Goal: Find specific page/section: Find specific page/section

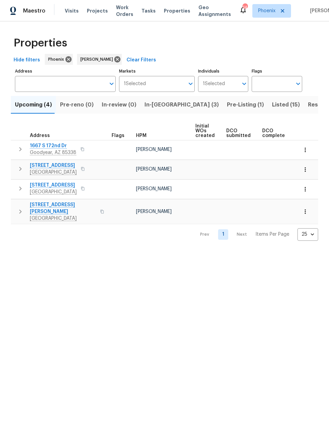
click at [155, 107] on span "In-reno (3)" at bounding box center [181, 104] width 74 height 9
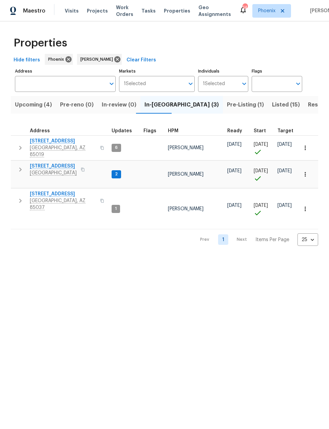
click at [22, 165] on icon "button" at bounding box center [20, 169] width 8 height 8
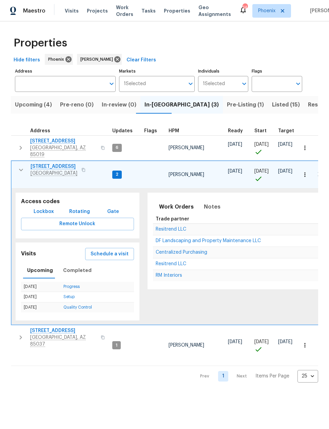
click at [55, 163] on span "[STREET_ADDRESS]" at bounding box center [53, 166] width 47 height 7
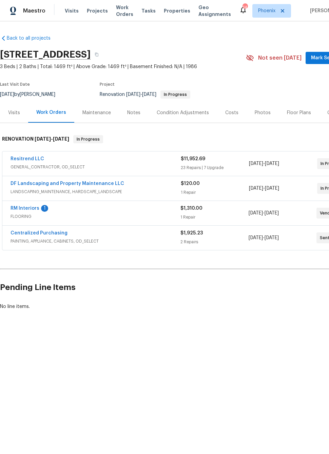
click at [27, 210] on link "RM Interiors" at bounding box center [25, 208] width 29 height 5
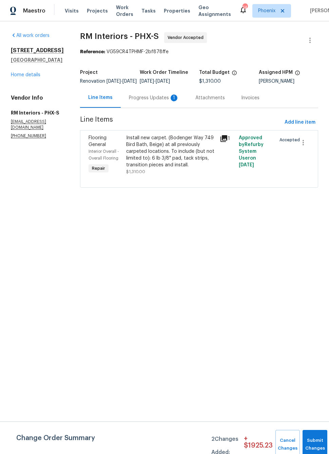
click at [163, 121] on section "RM Interiors - PHX-S Vendor Accepted Reference: VG59CR4TPHMF-2bf878ffe Project …" at bounding box center [199, 114] width 238 height 164
click at [160, 101] on div "Progress Updates 1" at bounding box center [154, 98] width 50 height 7
